Goal: Transaction & Acquisition: Purchase product/service

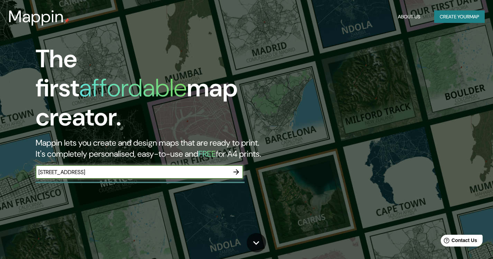
type input "[STREET_ADDRESS]"
click at [237, 169] on icon "button" at bounding box center [237, 172] width 6 height 6
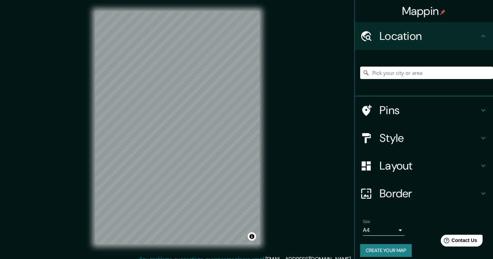
click at [386, 74] on input "Pick your city or area" at bounding box center [426, 72] width 133 height 12
click at [422, 72] on input "[GEOGRAPHIC_DATA], [GEOGRAPHIC_DATA]" at bounding box center [426, 72] width 133 height 12
click at [405, 73] on input "[GEOGRAPHIC_DATA], [GEOGRAPHIC_DATA]" at bounding box center [426, 72] width 133 height 12
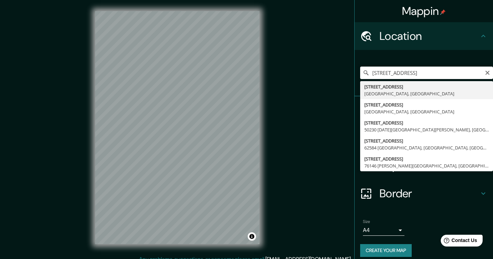
type input "[STREET_ADDRESS]"
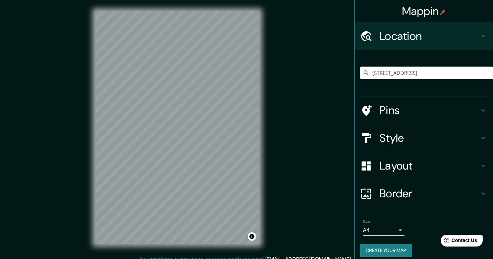
click at [413, 108] on h4 "Pins" at bounding box center [430, 110] width 100 height 14
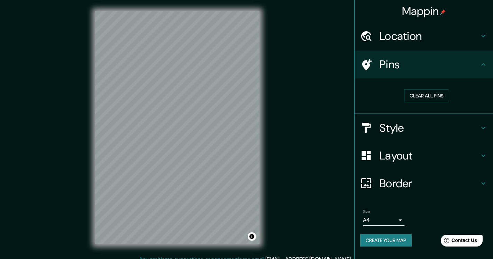
click at [404, 130] on h4 "Style" at bounding box center [430, 128] width 100 height 14
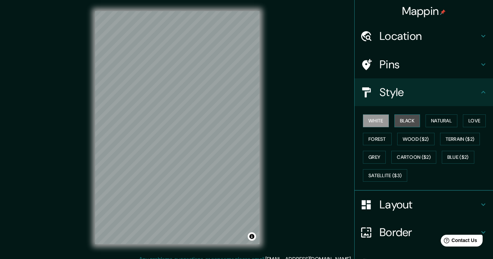
click at [403, 123] on button "Black" at bounding box center [408, 120] width 26 height 13
click at [434, 119] on button "Natural" at bounding box center [442, 120] width 32 height 13
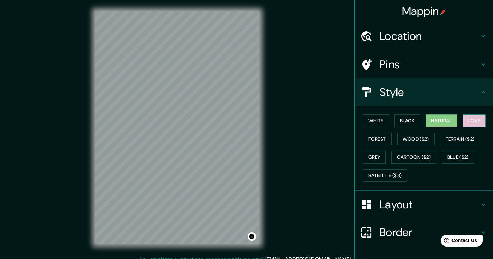
click at [468, 121] on button "Love" at bounding box center [474, 120] width 23 height 13
click at [378, 136] on button "Forest" at bounding box center [377, 139] width 29 height 13
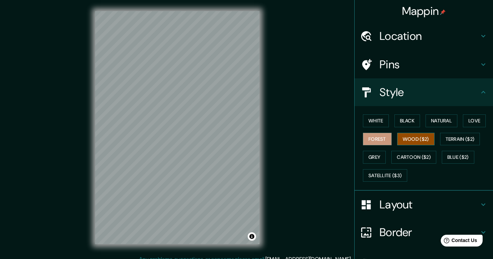
click at [412, 141] on button "Wood ($2)" at bounding box center [415, 139] width 37 height 13
click at [379, 121] on button "White" at bounding box center [376, 120] width 26 height 13
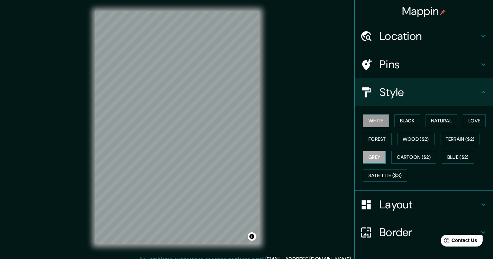
click at [373, 157] on button "Grey" at bounding box center [374, 157] width 23 height 13
click at [381, 200] on h4 "Layout" at bounding box center [430, 204] width 100 height 14
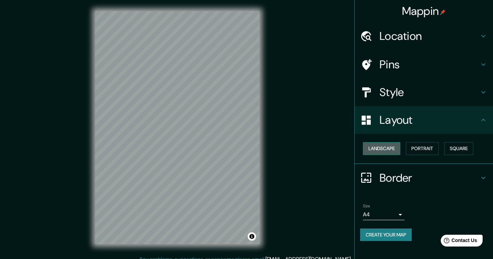
click at [395, 148] on button "Landscape" at bounding box center [381, 148] width 37 height 13
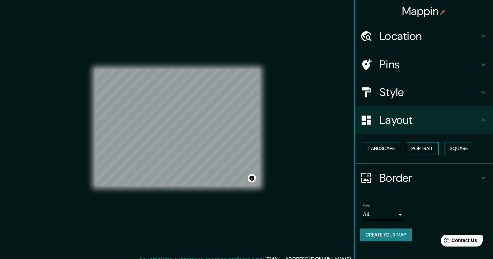
click at [424, 144] on button "Portrait" at bounding box center [422, 148] width 33 height 13
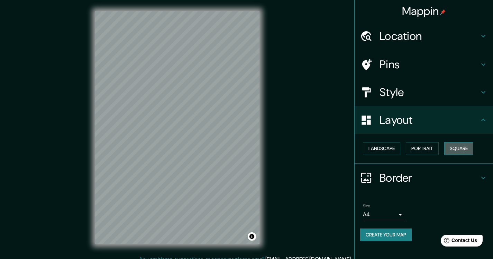
click at [457, 145] on button "Square" at bounding box center [458, 148] width 29 height 13
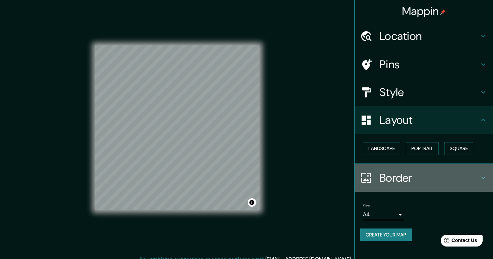
click at [405, 179] on h4 "Border" at bounding box center [430, 178] width 100 height 14
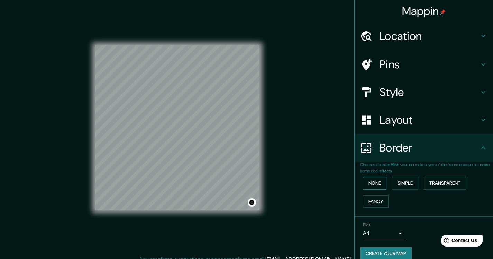
click at [371, 181] on button "None" at bounding box center [375, 183] width 24 height 13
click at [397, 184] on button "Simple" at bounding box center [405, 183] width 26 height 13
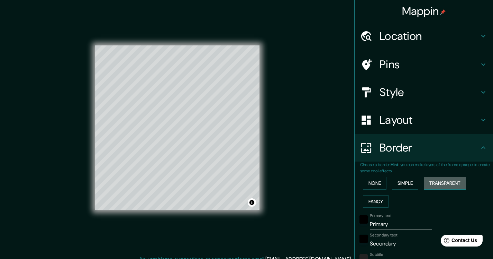
click at [432, 185] on button "Transparent" at bounding box center [445, 183] width 42 height 13
click at [375, 202] on button "Fancy" at bounding box center [376, 201] width 26 height 13
click at [376, 185] on button "None" at bounding box center [375, 183] width 24 height 13
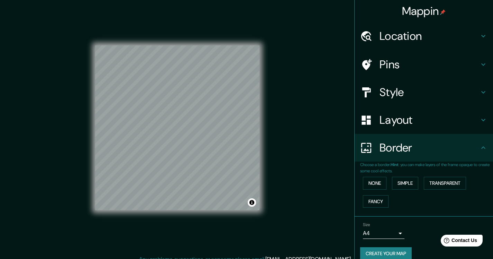
scroll to position [9, 0]
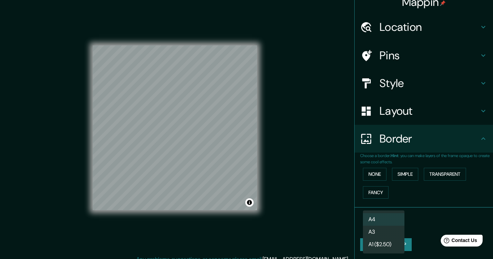
click at [389, 223] on body "Mappin Location [STREET_ADDRESS] Pins Style Layout Border Choose a border. Hint…" at bounding box center [246, 129] width 493 height 259
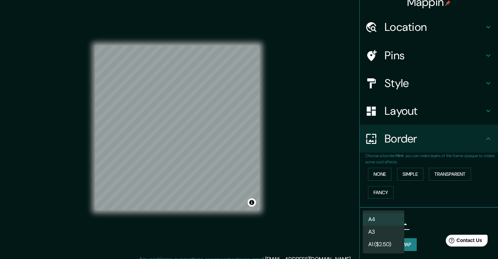
click at [386, 231] on li "A3" at bounding box center [384, 231] width 42 height 12
type input "a4"
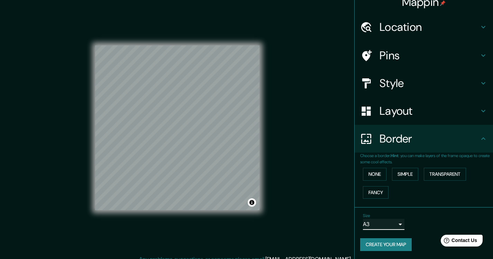
scroll to position [0, 0]
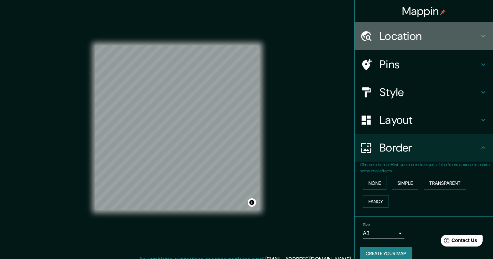
click at [389, 39] on h4 "Location" at bounding box center [430, 36] width 100 height 14
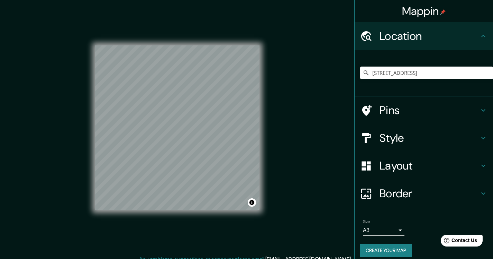
click at [394, 136] on h4 "Style" at bounding box center [430, 138] width 100 height 14
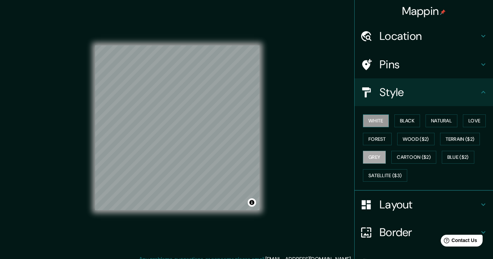
click at [378, 119] on button "White" at bounding box center [376, 120] width 26 height 13
click at [400, 121] on button "Black" at bounding box center [408, 120] width 26 height 13
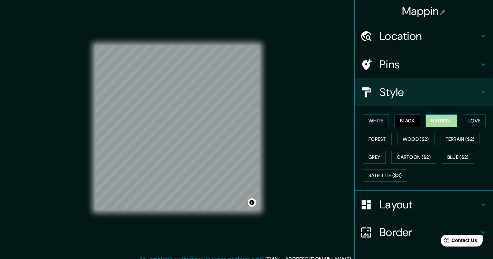
click at [431, 122] on button "Natural" at bounding box center [442, 120] width 32 height 13
